Goal: Information Seeking & Learning: Check status

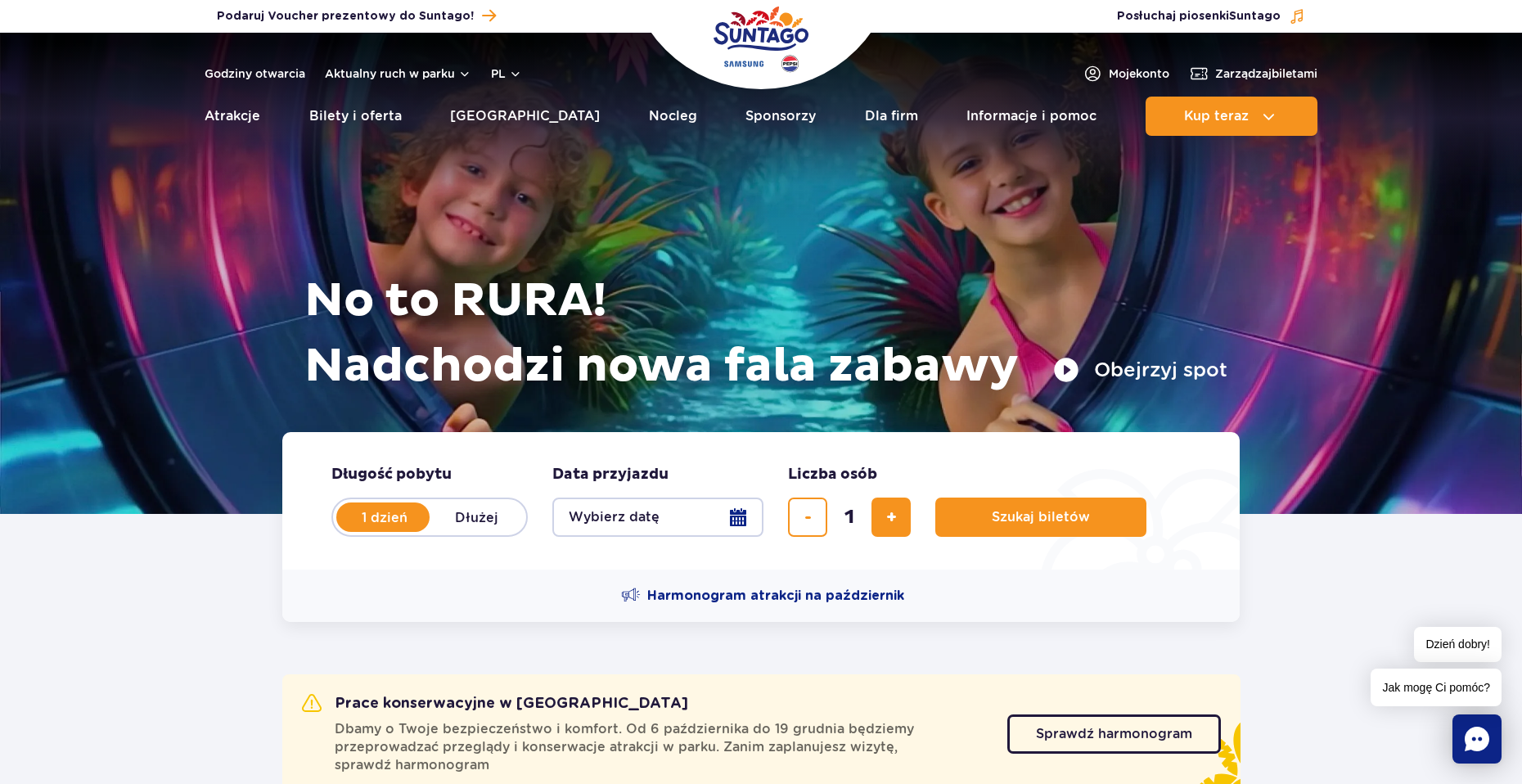
click at [750, 43] on img "Park of Poland" at bounding box center [761, 39] width 95 height 75
click at [747, 40] on img "Park of Poland" at bounding box center [761, 39] width 95 height 75
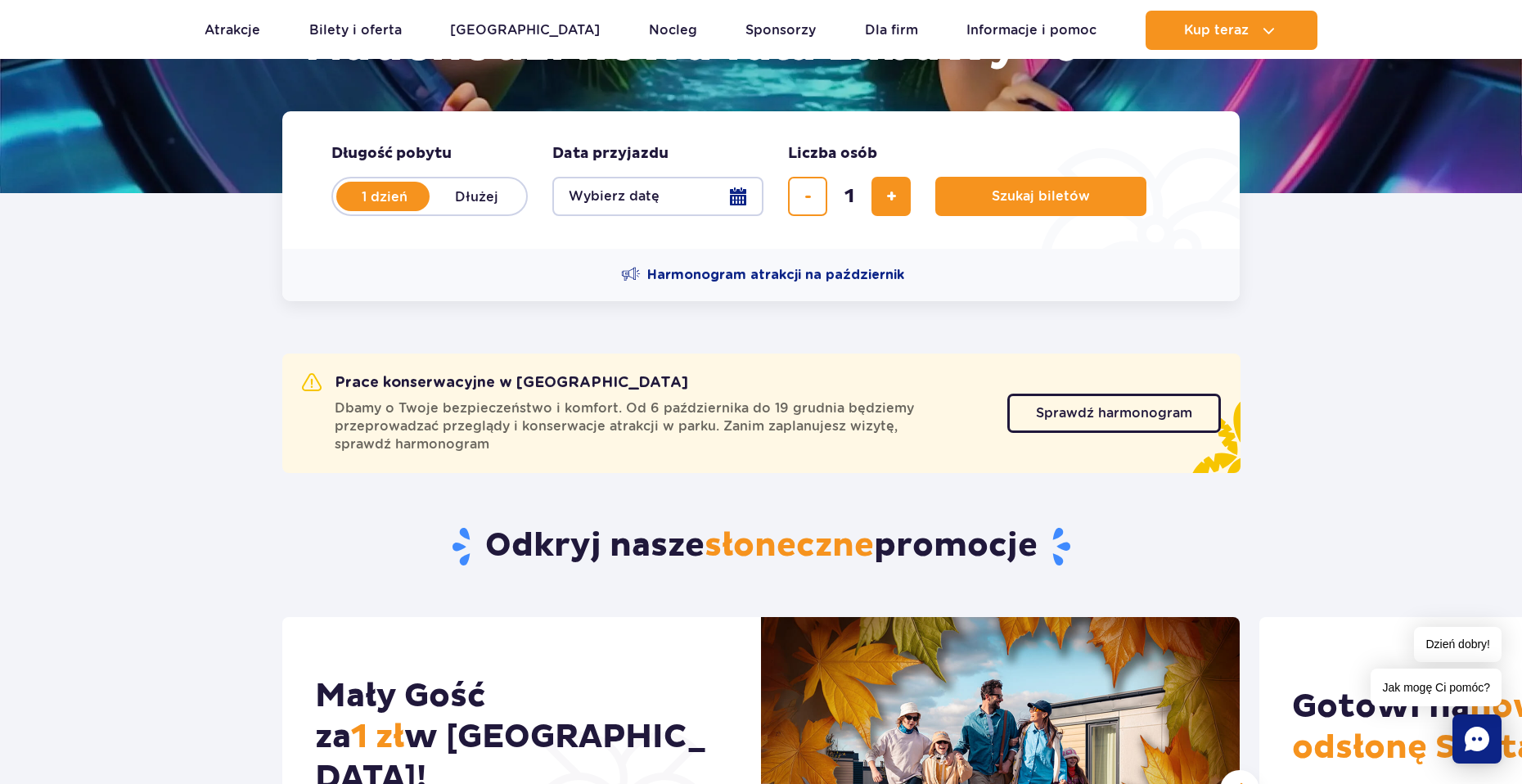
scroll to position [327, 0]
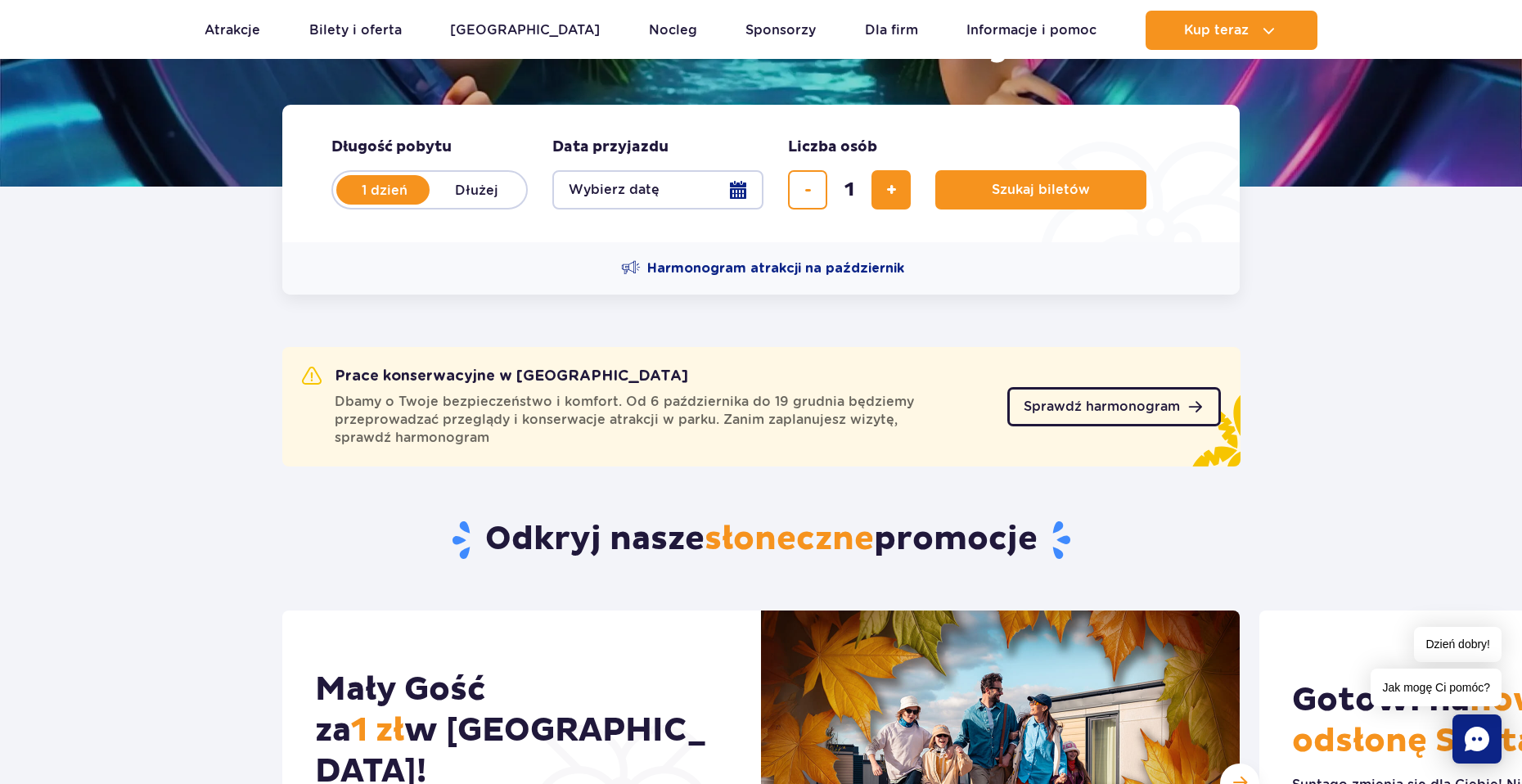
click at [1051, 412] on span "Sprawdź harmonogram" at bounding box center [1103, 407] width 157 height 13
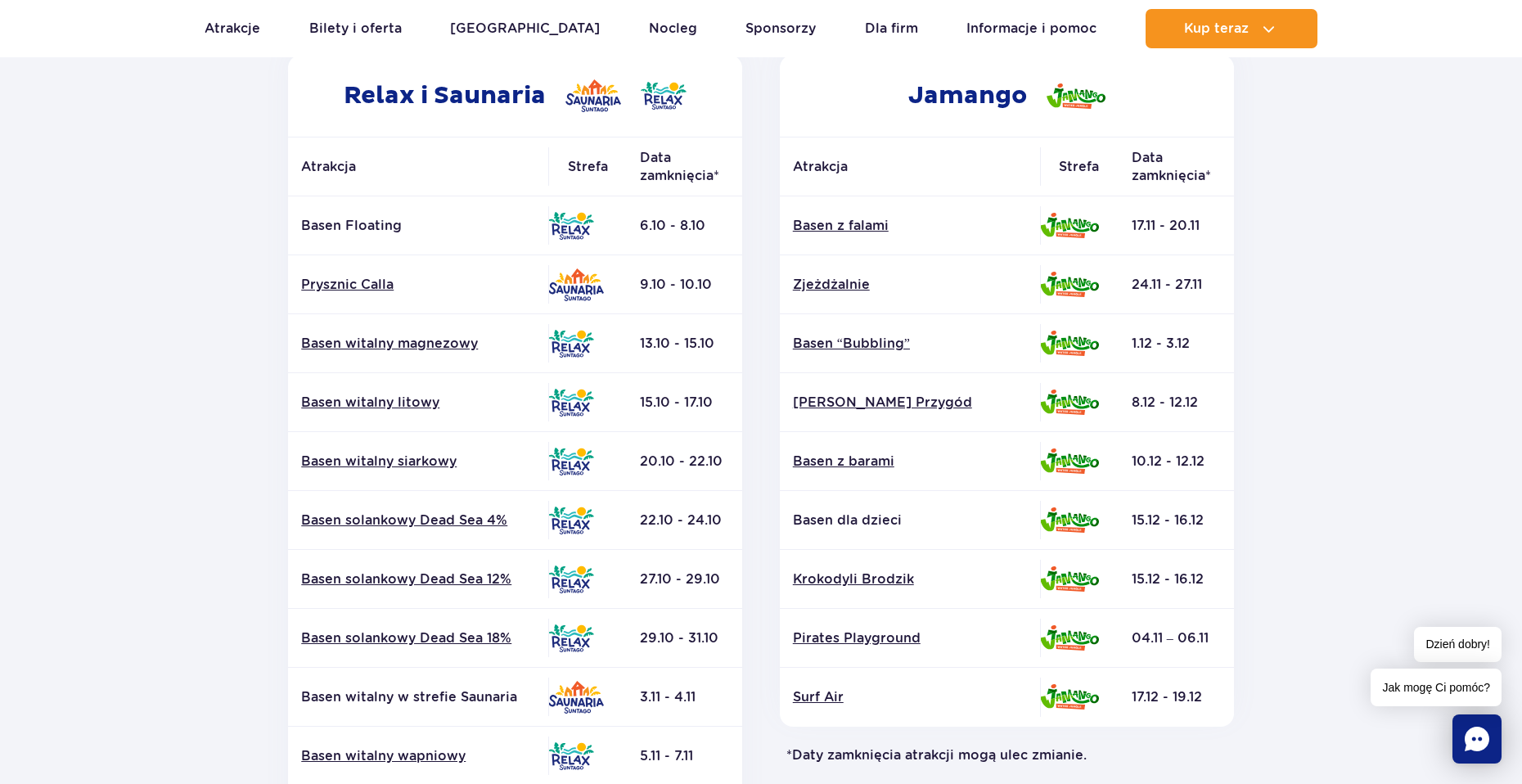
scroll to position [327, 0]
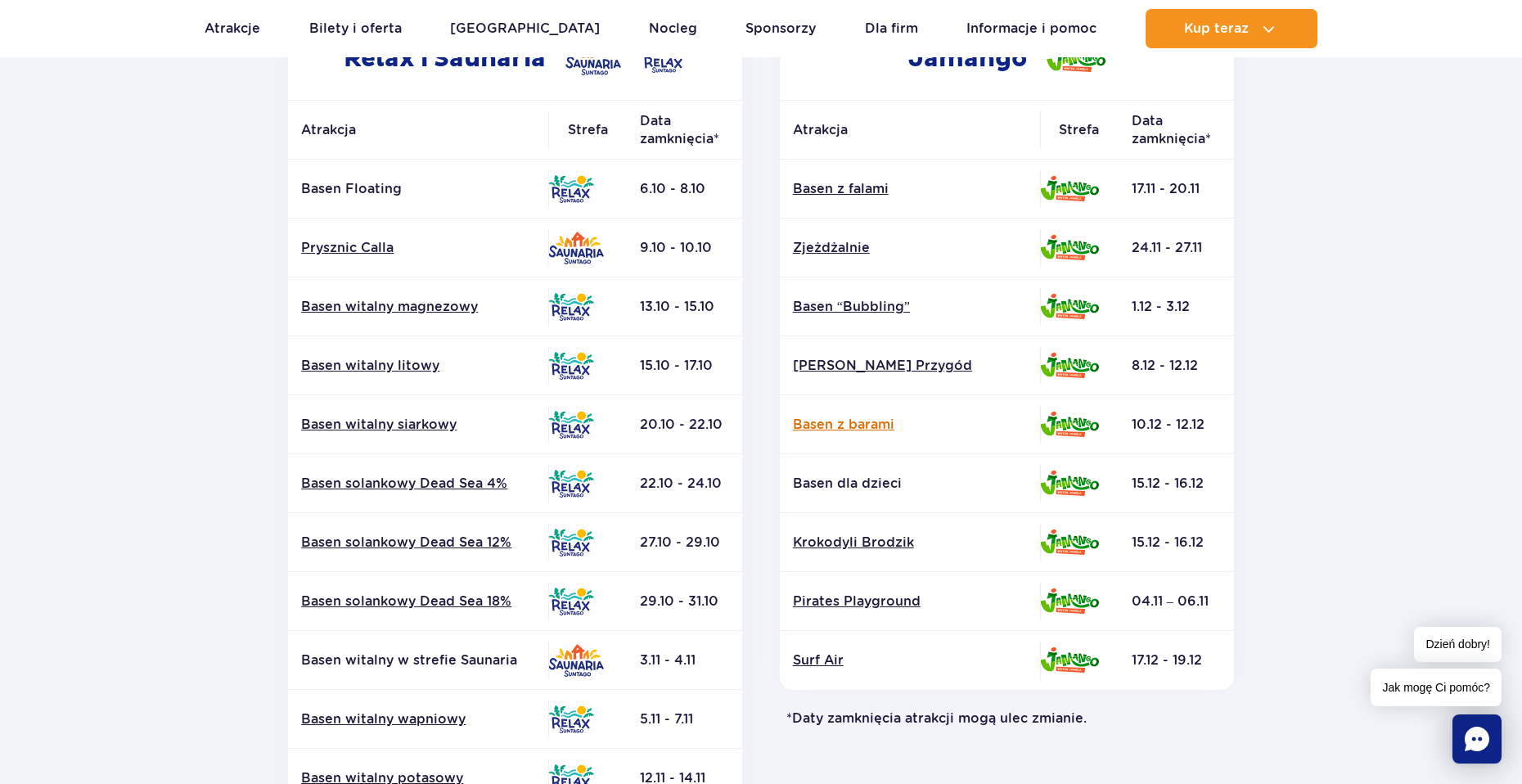
click at [879, 427] on link "Basen z barami" at bounding box center [910, 425] width 234 height 18
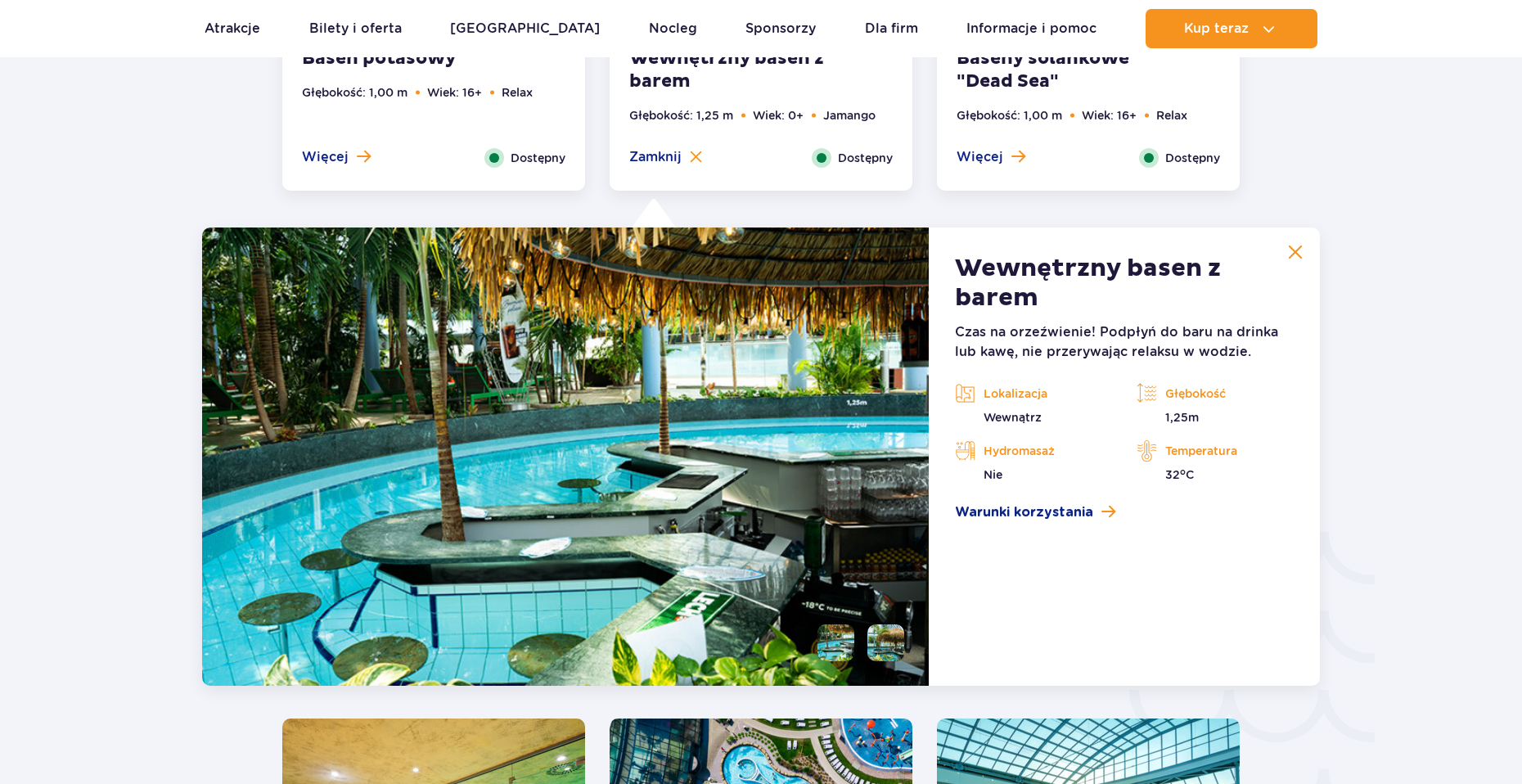
scroll to position [2420, 0]
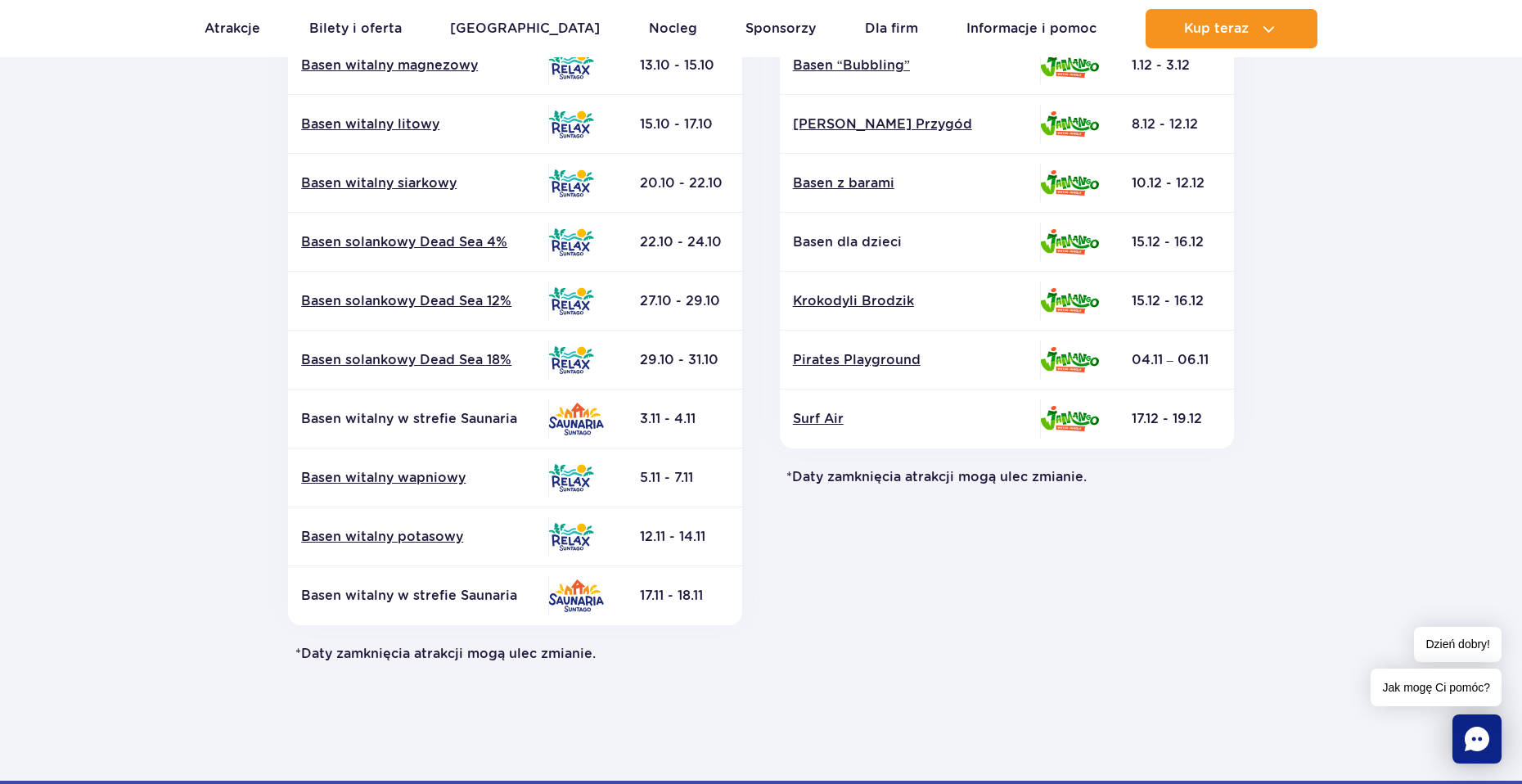
scroll to position [572, 0]
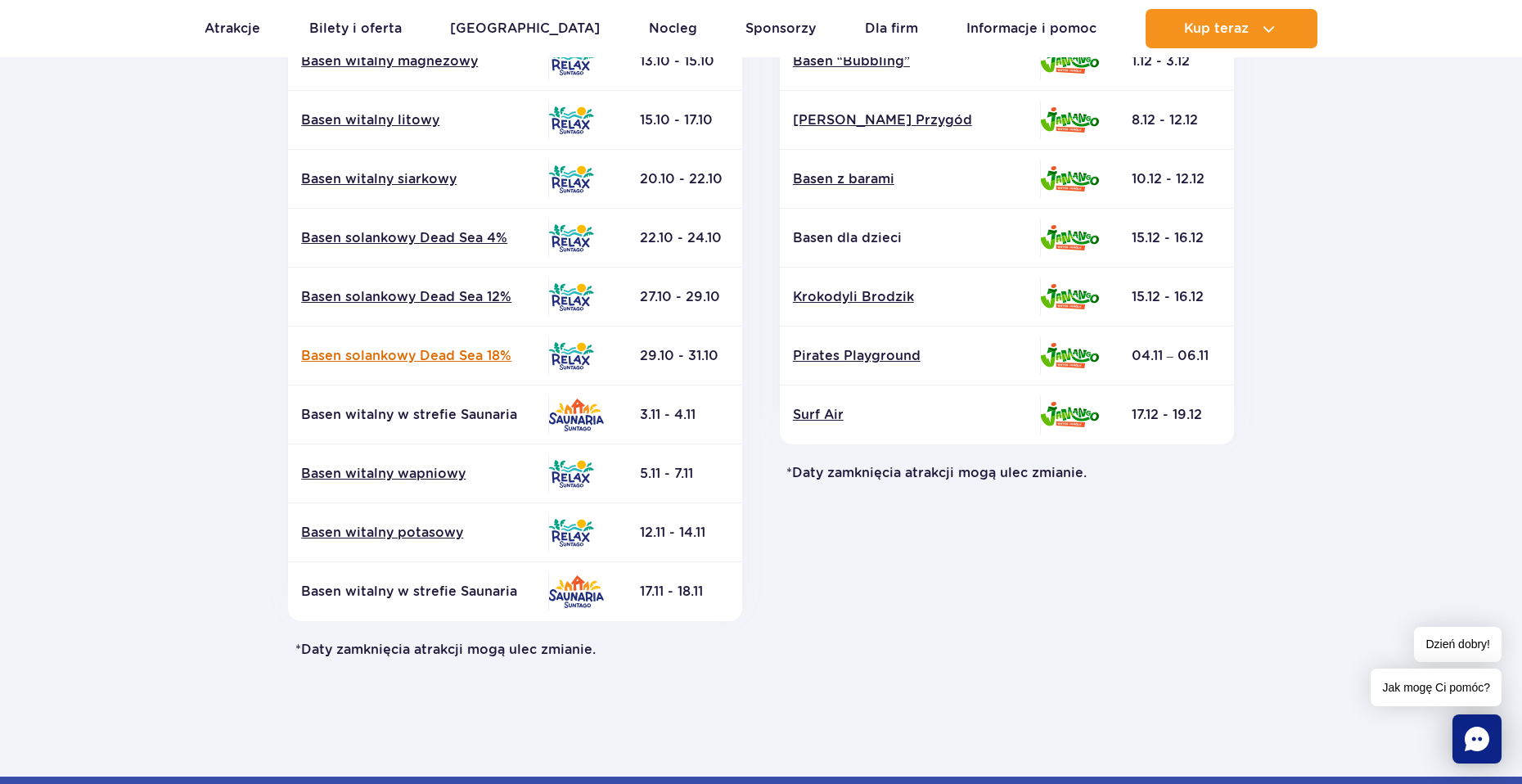
click at [499, 353] on link "Basen solankowy Dead Sea 18%" at bounding box center [419, 356] width 234 height 18
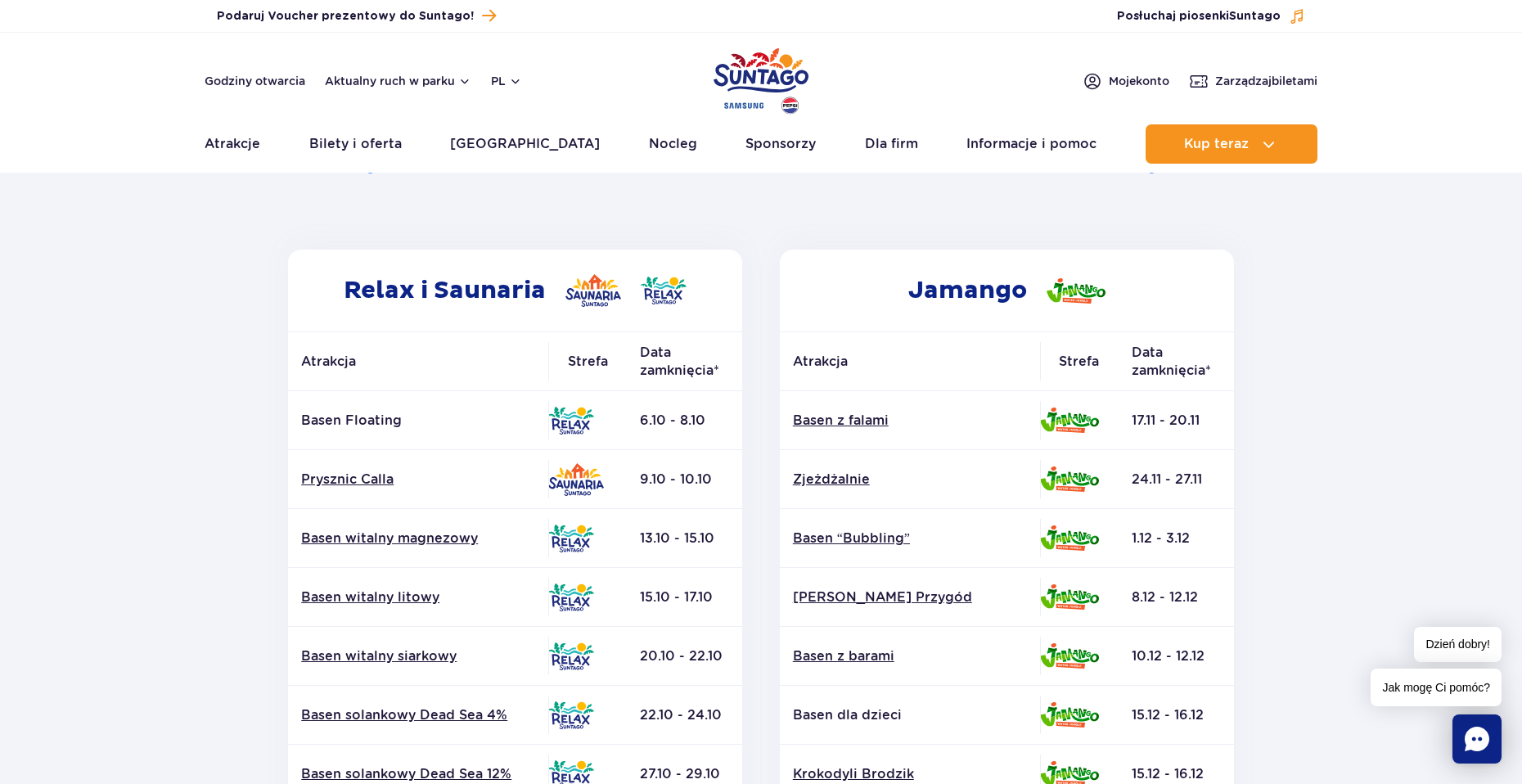
scroll to position [0, 0]
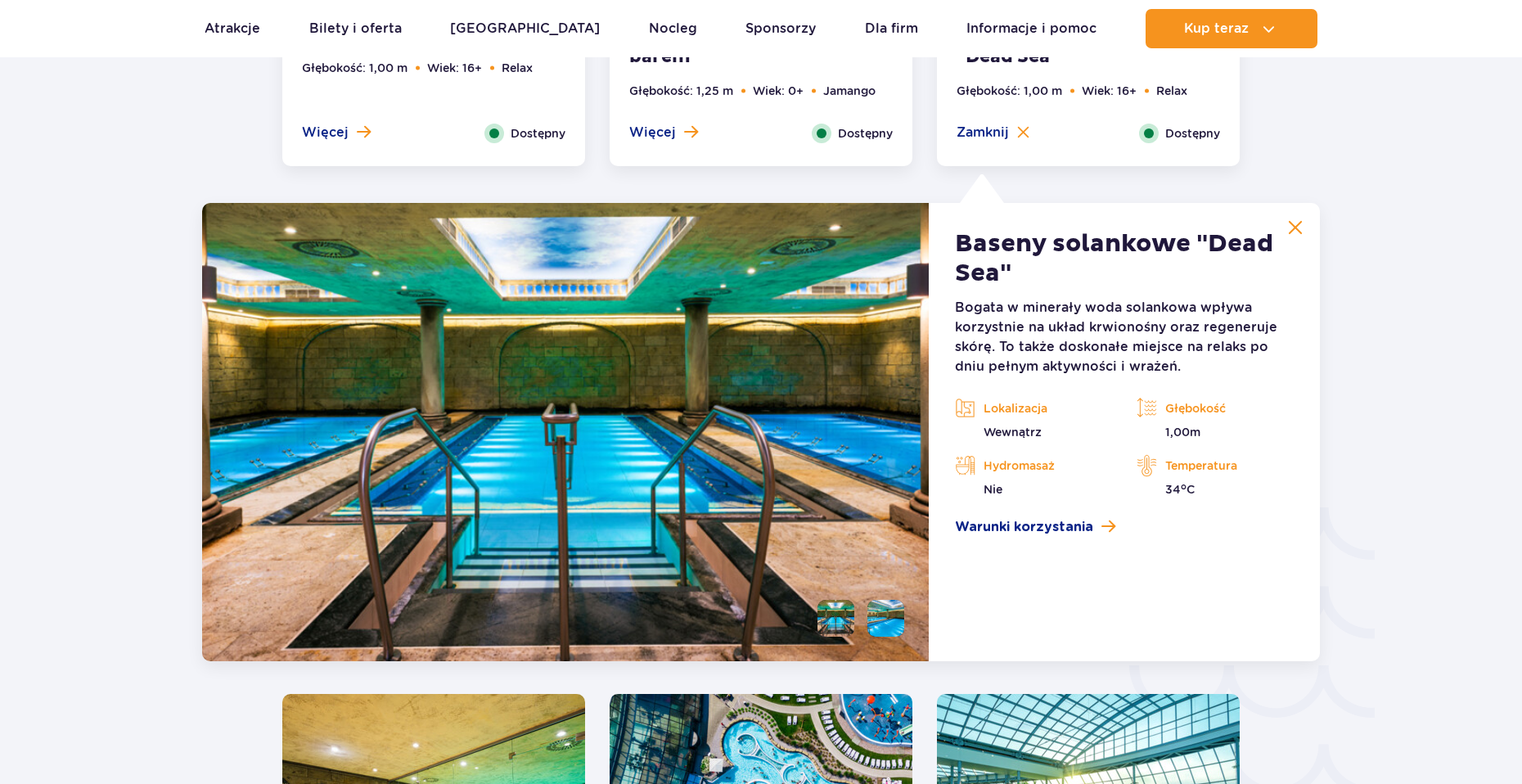
scroll to position [2420, 0]
